Goal: Task Accomplishment & Management: Use online tool/utility

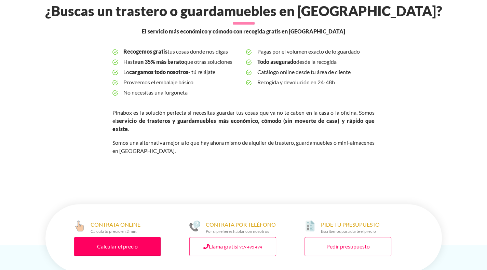
scroll to position [219, 0]
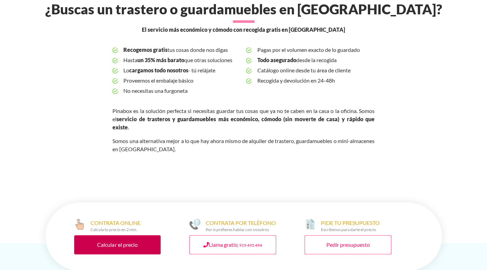
click at [139, 235] on link "Calcular el precio" at bounding box center [117, 244] width 87 height 19
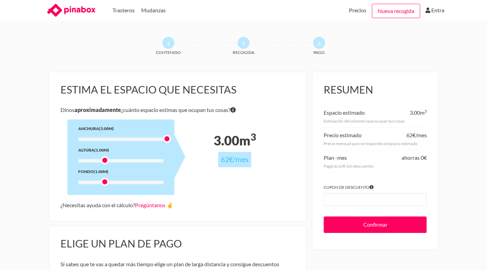
drag, startPoint x: 102, startPoint y: 141, endPoint x: 167, endPoint y: 145, distance: 64.3
click at [167, 145] on div "Anchura (3.00m) Altura (1.00m) Fondo (1.00m)" at bounding box center [120, 156] width 107 height 75
drag, startPoint x: 102, startPoint y: 164, endPoint x: 127, endPoint y: 163, distance: 24.9
click at [127, 163] on div at bounding box center [128, 160] width 9 height 9
drag, startPoint x: 101, startPoint y: 182, endPoint x: 120, endPoint y: 180, distance: 18.6
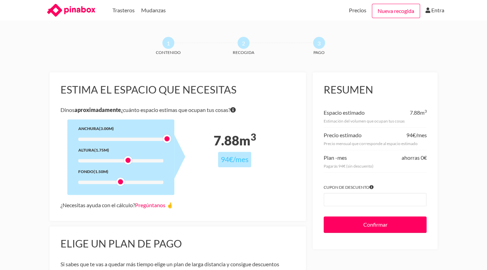
click at [120, 180] on div at bounding box center [120, 182] width 9 height 9
